Goal: Task Accomplishment & Management: Manage account settings

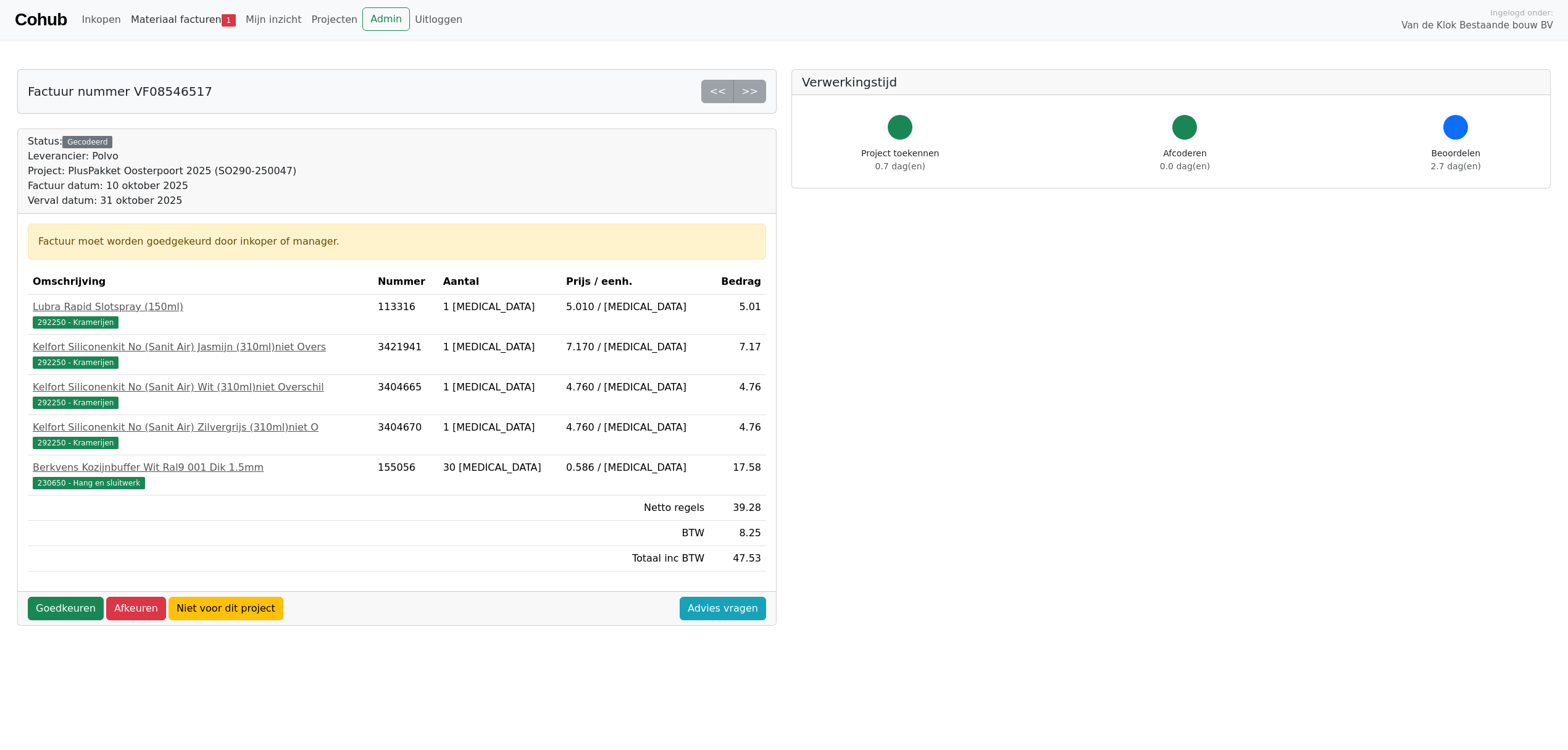
click at [157, 18] on link "Materiaal facturen 1" at bounding box center [183, 20] width 115 height 25
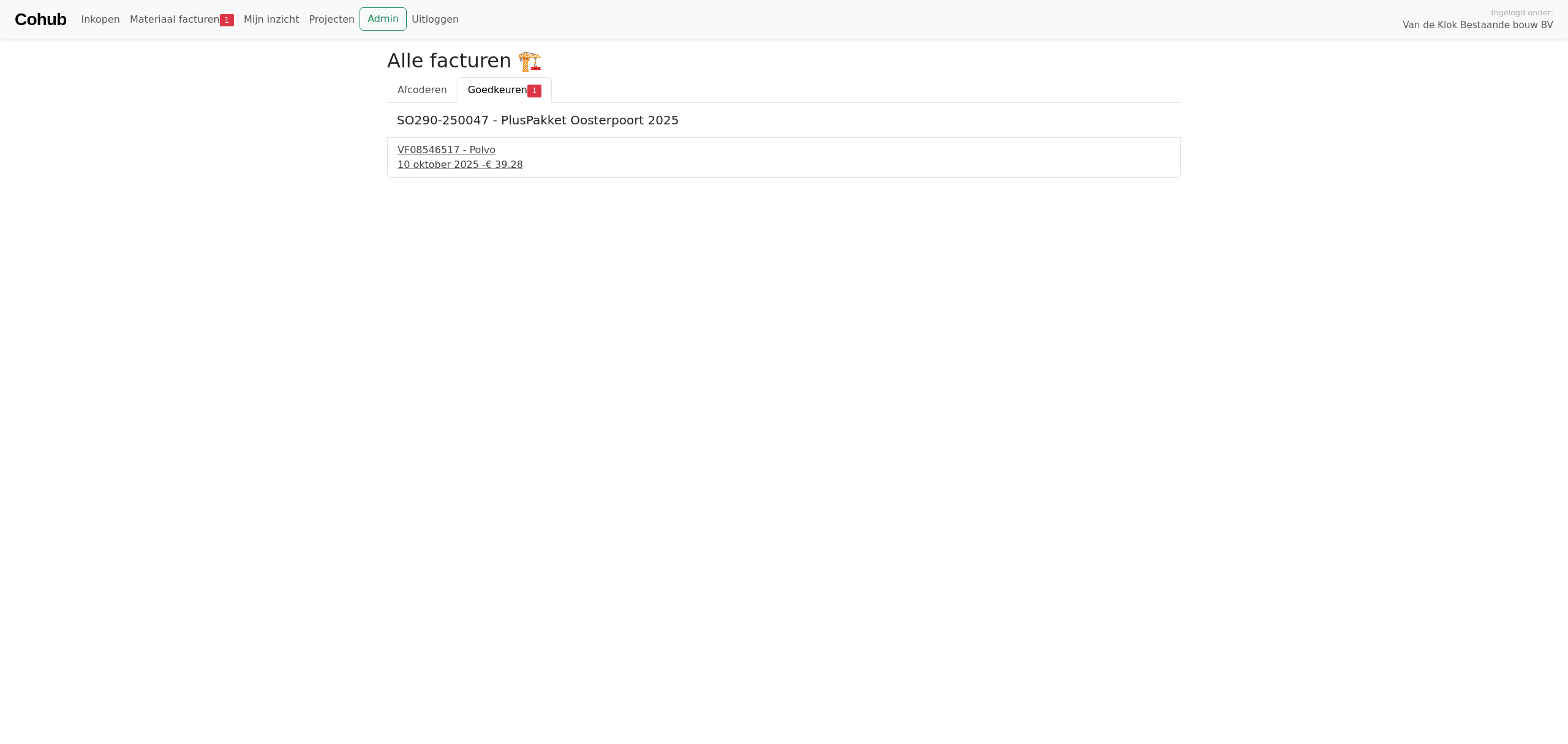
click at [419, 156] on div "VF08546517 - Polvo" at bounding box center [784, 150] width 773 height 14
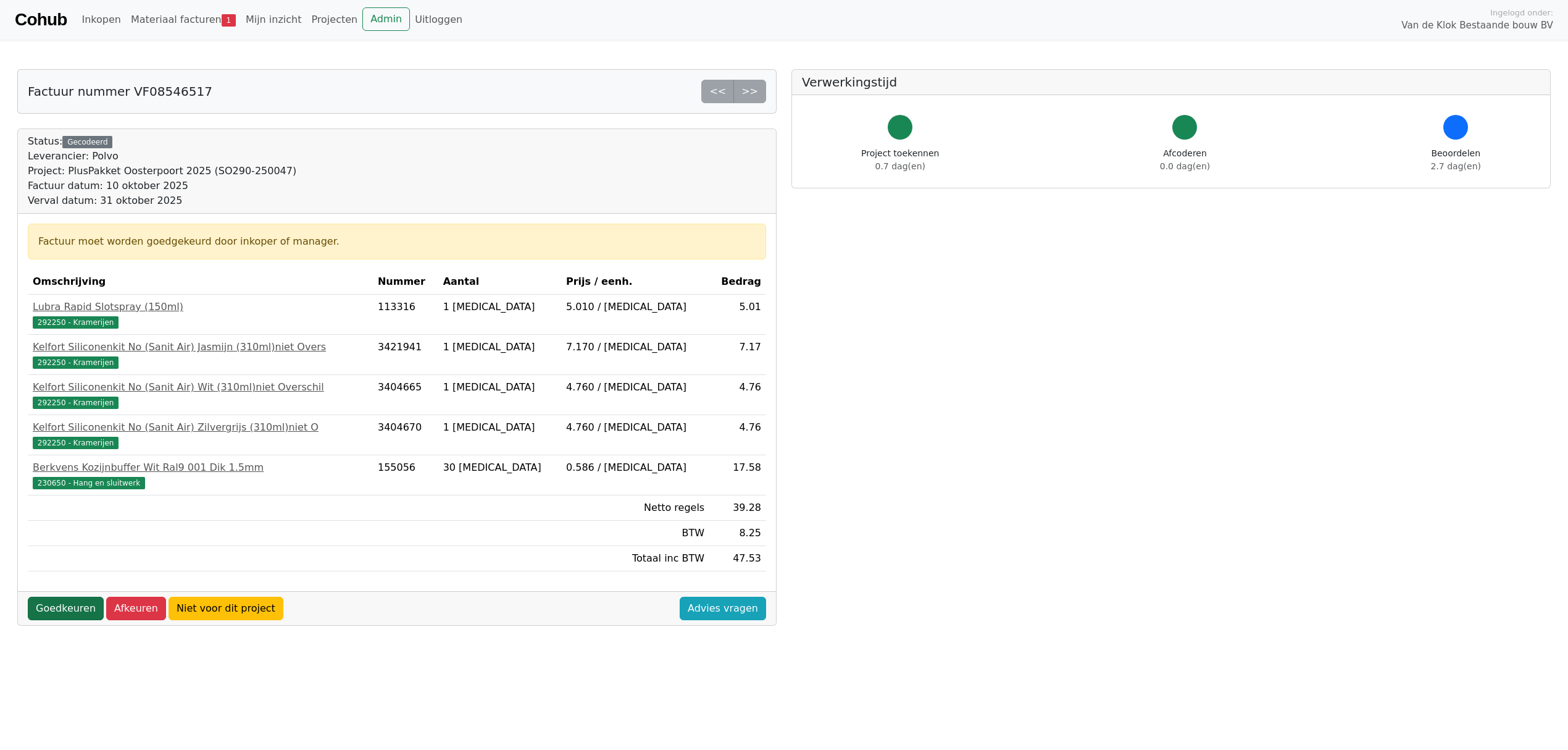
click at [60, 613] on link "Goedkeuren" at bounding box center [65, 608] width 76 height 23
